Goal: Transaction & Acquisition: Purchase product/service

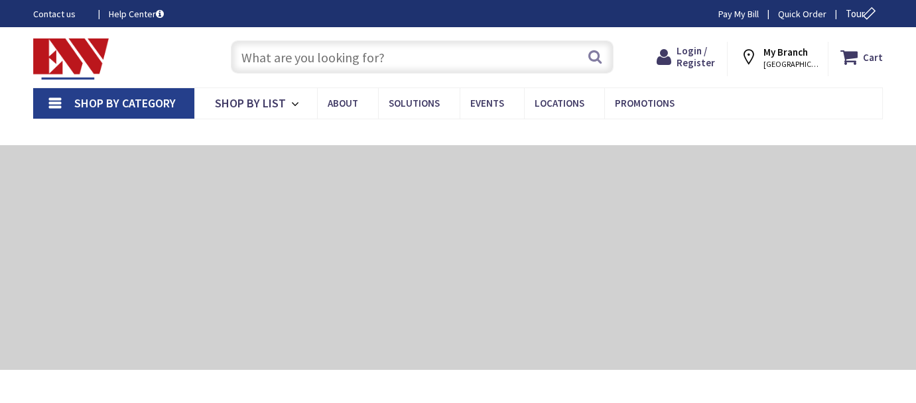
click at [399, 57] on input "text" at bounding box center [422, 56] width 382 height 33
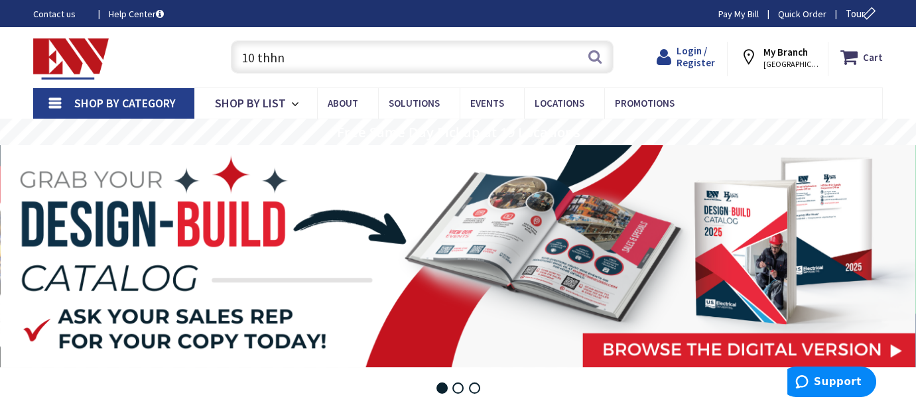
type input "10 thhn"
click at [695, 55] on span "Login / Register" at bounding box center [696, 56] width 38 height 25
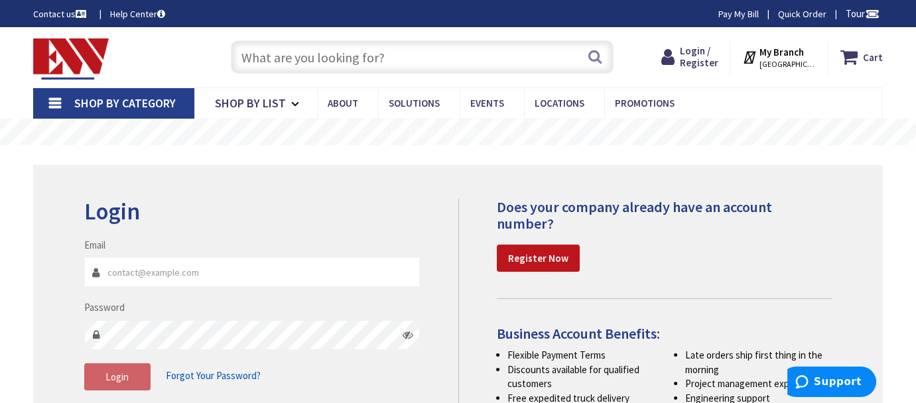
click at [276, 273] on input "Email" at bounding box center [252, 272] width 336 height 30
type input "[EMAIL_ADDRESS][DOMAIN_NAME]"
